Goal: Transaction & Acquisition: Obtain resource

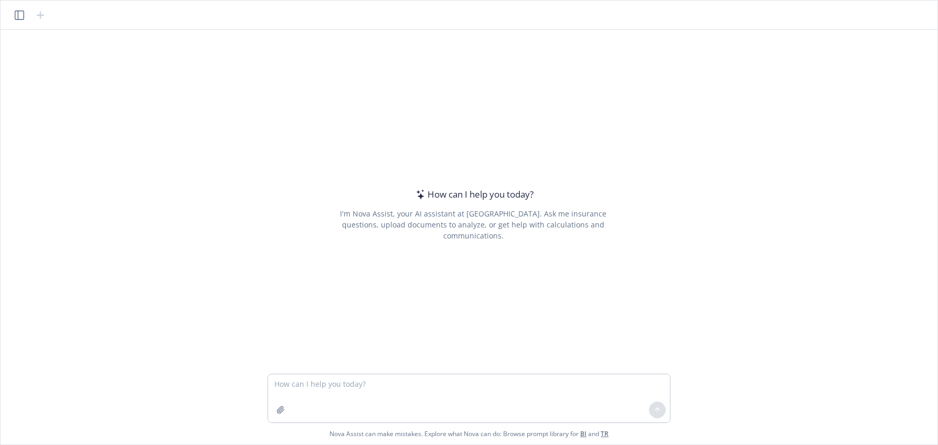
click at [334, 384] on textarea at bounding box center [469, 399] width 402 height 48
click at [350, 381] on textarea "come up with a list of questions" at bounding box center [469, 399] width 402 height 48
click at [418, 386] on textarea "come up with a list of general questions questions" at bounding box center [469, 399] width 402 height 48
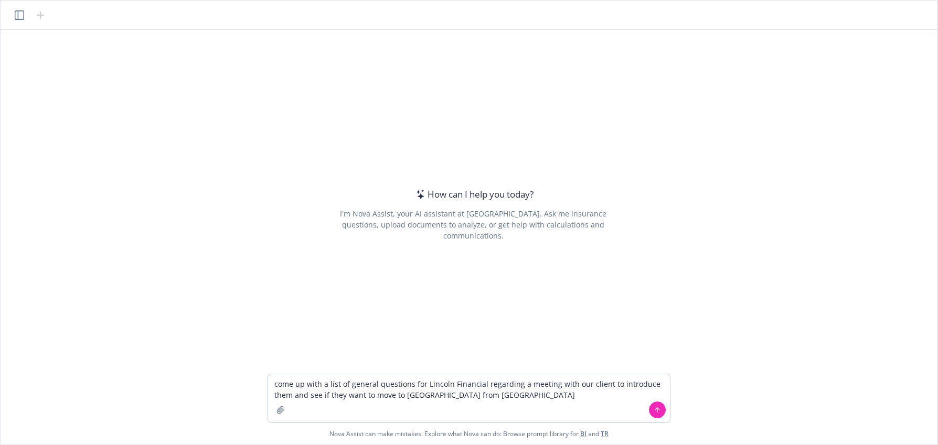
type textarea "come up with a list of general questions for Lincoln Financial regarding a meet…"
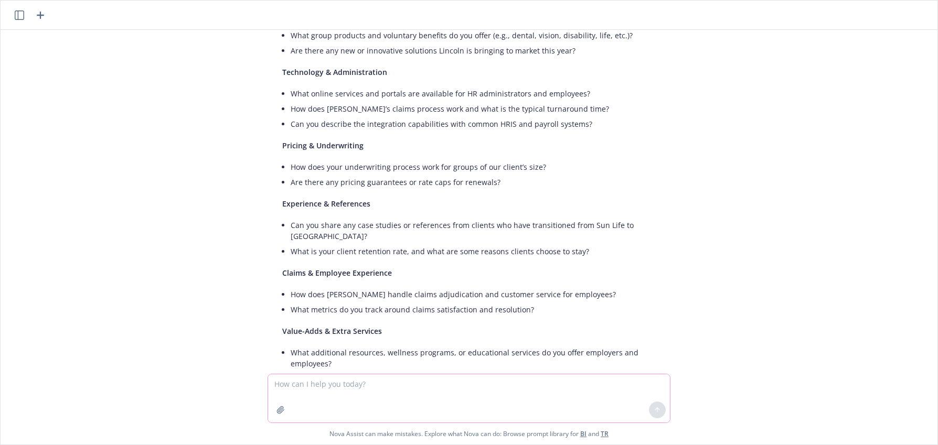
scroll to position [245, 0]
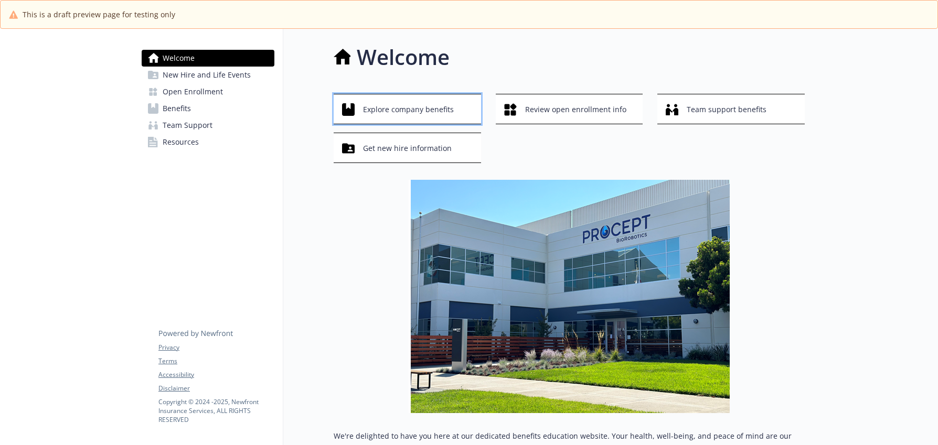
click at [426, 109] on span "Explore company benefits" at bounding box center [408, 110] width 91 height 20
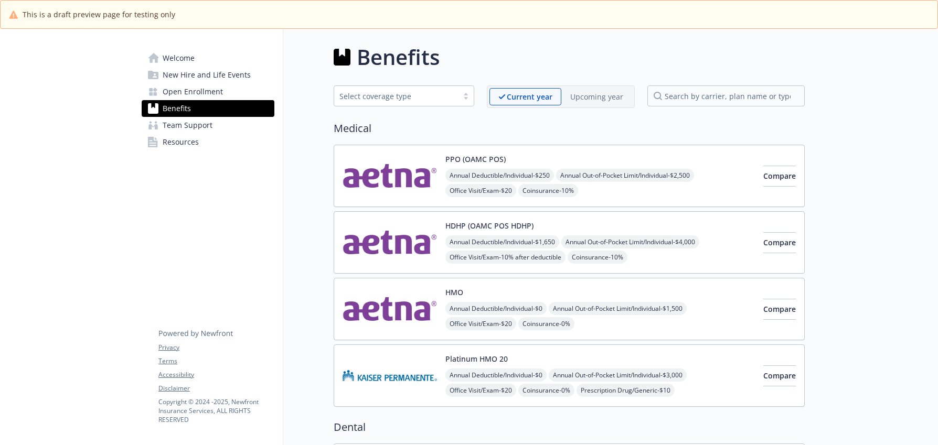
click at [227, 58] on link "Welcome" at bounding box center [208, 58] width 133 height 17
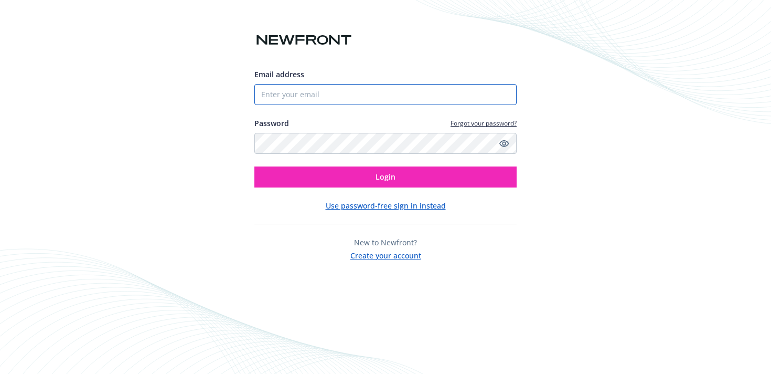
click at [333, 96] on input "Email address" at bounding box center [385, 94] width 262 height 21
type input "rachel.scott@newfront.com"
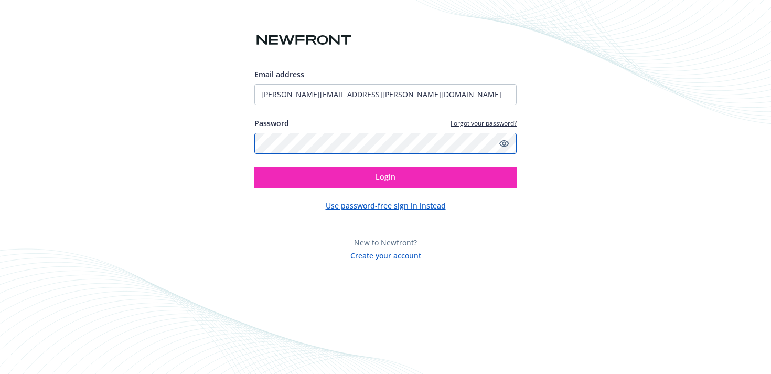
click at [254, 166] on button "Login" at bounding box center [385, 176] width 262 height 21
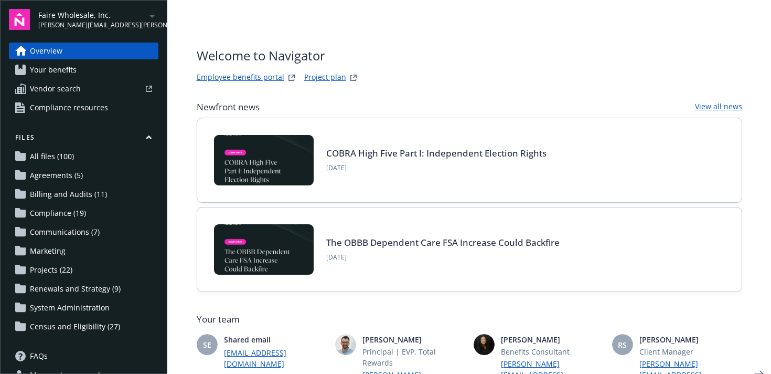
scroll to position [23, 0]
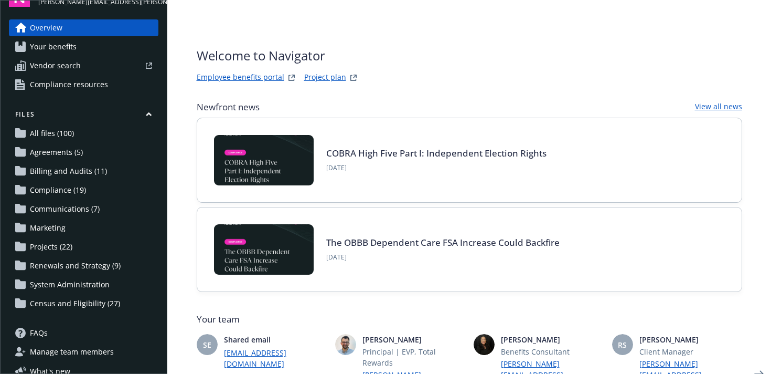
click at [87, 303] on span "Census and Eligibility (27)" at bounding box center [75, 303] width 90 height 17
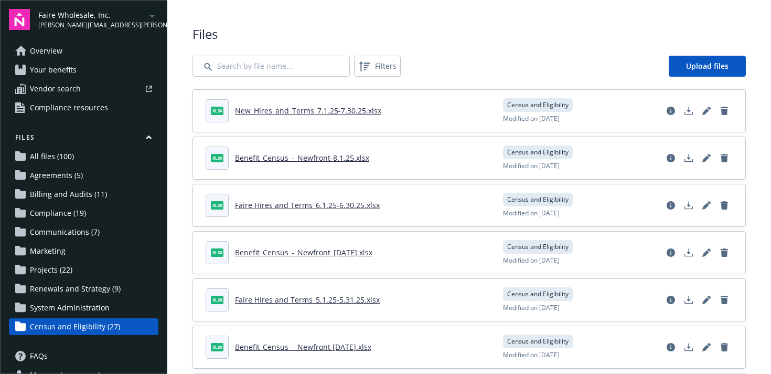
click at [323, 153] on link "Benefit_Census_-_Newfront-8.1.25.xlsx" at bounding box center [302, 158] width 134 height 10
